Goal: Information Seeking & Learning: Learn about a topic

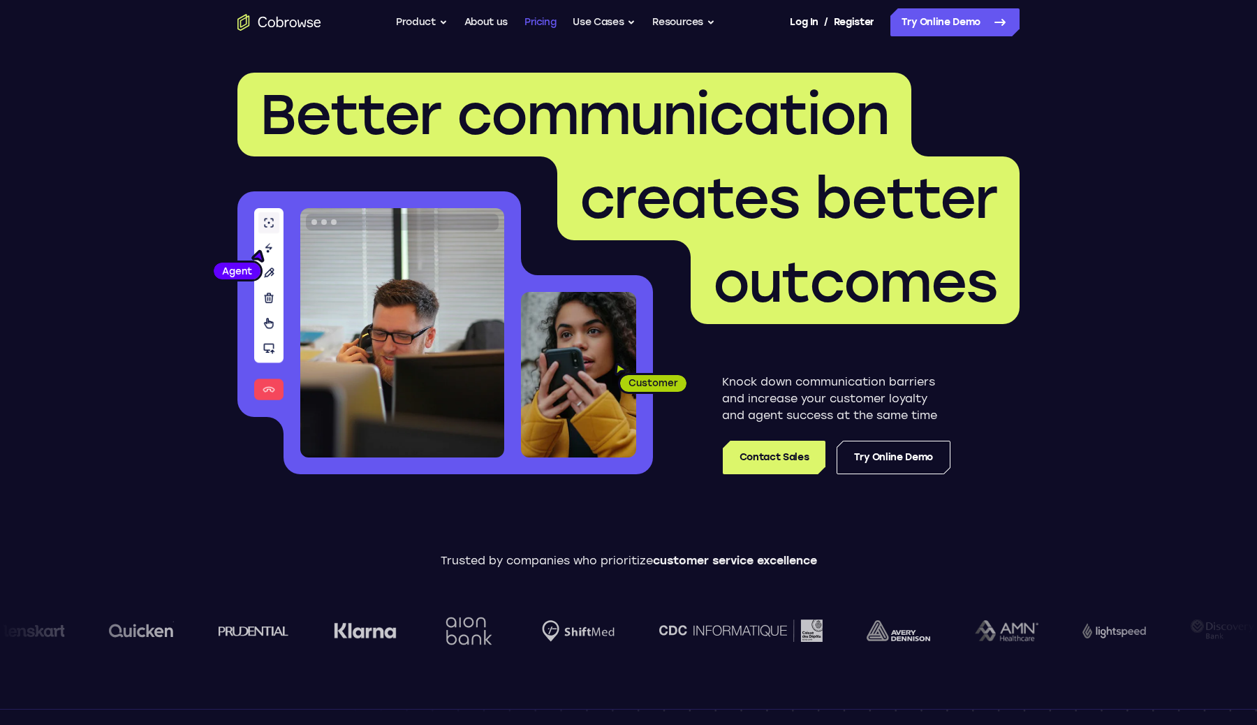
click at [528, 25] on link "Pricing" at bounding box center [541, 22] width 32 height 28
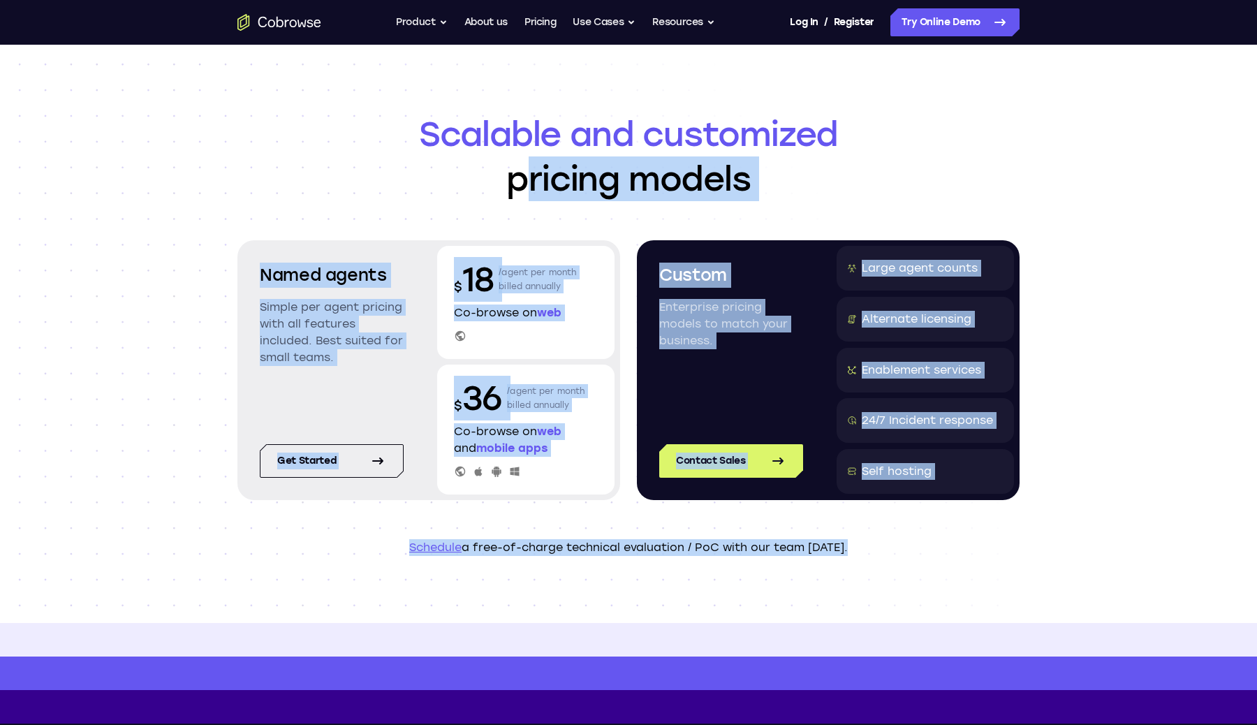
drag, startPoint x: 1111, startPoint y: 566, endPoint x: 233, endPoint y: 168, distance: 964.3
click at [233, 168] on div "Scalable and customized pricing models Named agents Simple per agent pricing wi…" at bounding box center [628, 334] width 1257 height 578
click at [233, 168] on header "Scalable and customized pricing models Named agents Simple per agent pricing wi…" at bounding box center [629, 334] width 894 height 578
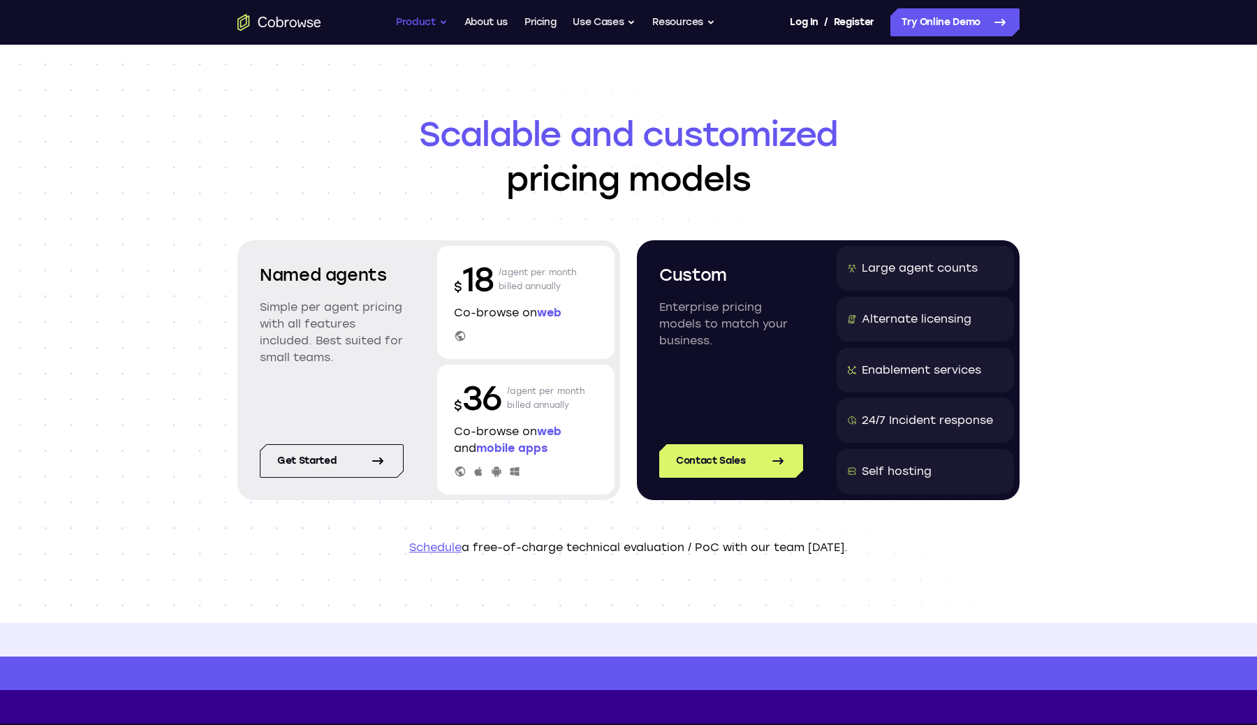
click at [412, 20] on button "Product" at bounding box center [422, 22] width 52 height 28
